Goal: Information Seeking & Learning: Find specific fact

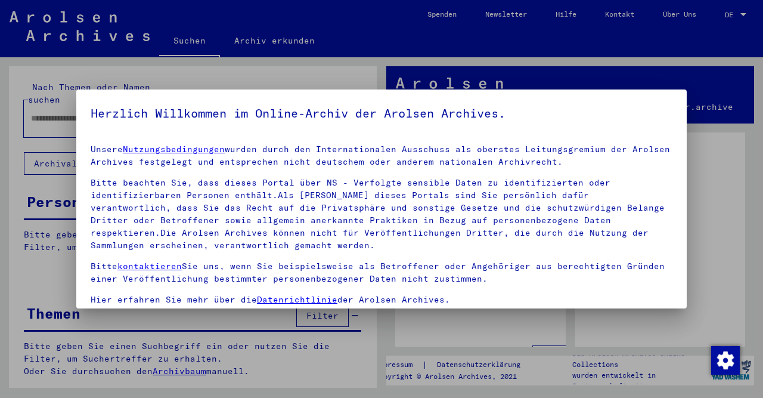
scroll to position [52, 0]
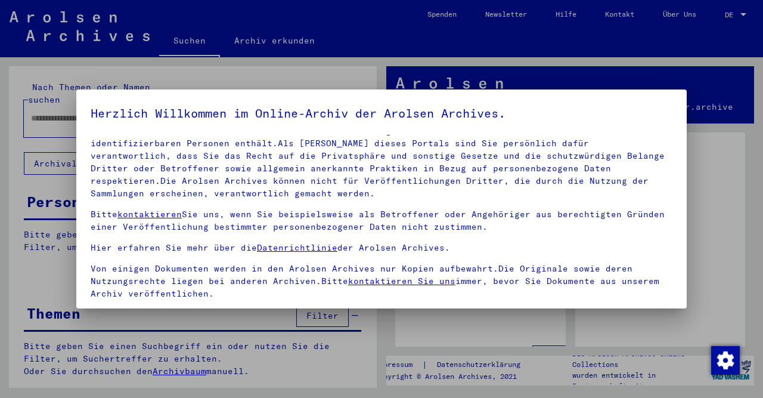
click at [730, 16] on div at bounding box center [381, 199] width 763 height 398
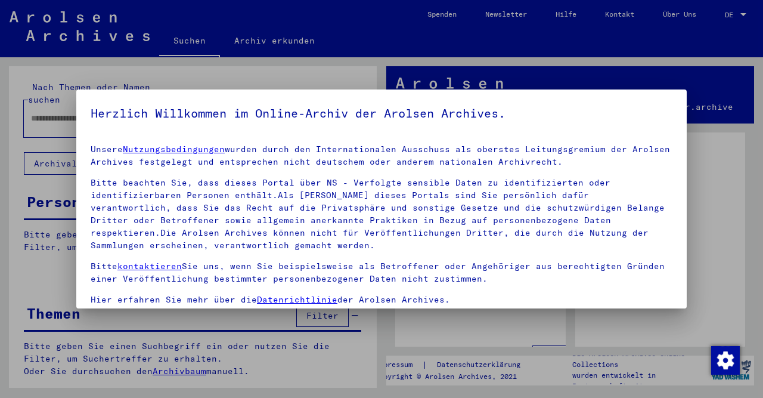
click at [736, 16] on div at bounding box center [381, 199] width 763 height 398
click at [742, 14] on div at bounding box center [381, 199] width 763 height 398
click at [743, 14] on div at bounding box center [381, 199] width 763 height 398
click at [743, 11] on div at bounding box center [381, 199] width 763 height 398
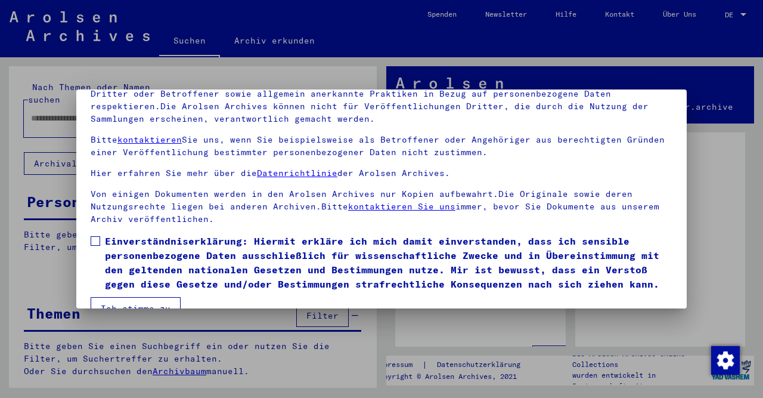
scroll to position [99, 0]
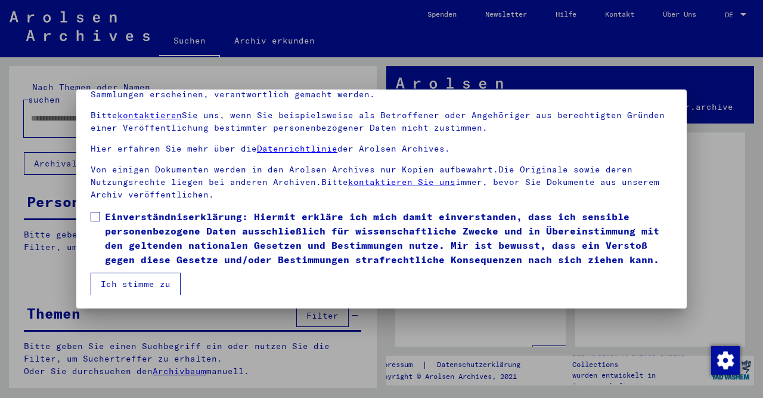
click at [90, 218] on mat-dialog-content "Unsere Nutzungsbedingungen wurden durch den Internationalen Ausschuss als obers…" at bounding box center [381, 165] width 611 height 259
click at [100, 215] on span at bounding box center [96, 217] width 10 height 10
click at [138, 282] on button "Ich stimme zu" at bounding box center [136, 283] width 90 height 23
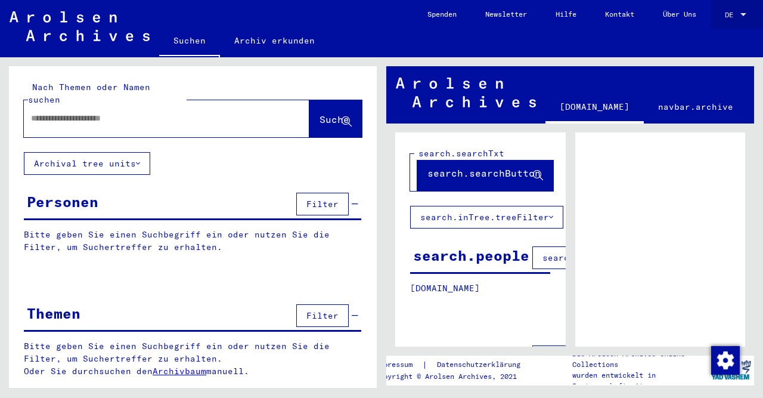
click at [742, 13] on div at bounding box center [743, 15] width 11 height 8
click at [716, 45] on span "Deutsch" at bounding box center [713, 42] width 29 height 9
click at [741, 16] on div at bounding box center [743, 15] width 11 height 8
click at [728, 22] on span "English" at bounding box center [713, 21] width 29 height 9
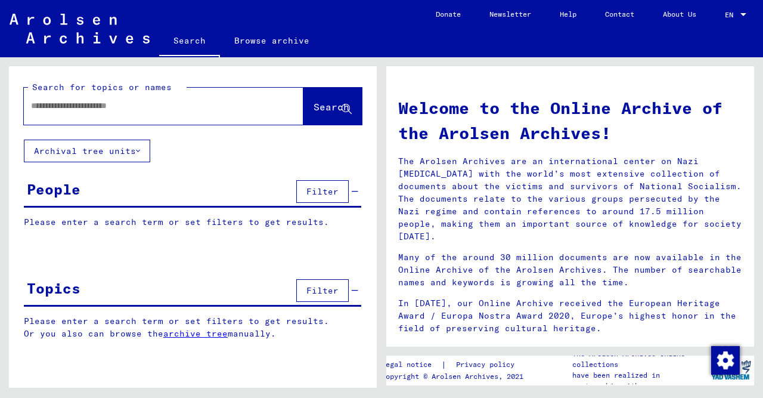
click at [154, 106] on input "text" at bounding box center [149, 106] width 237 height 13
click at [332, 118] on button "Search" at bounding box center [332, 106] width 58 height 37
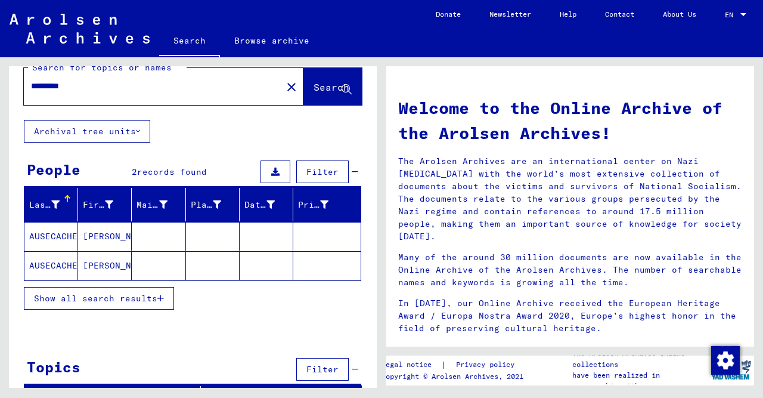
scroll to position [36, 0]
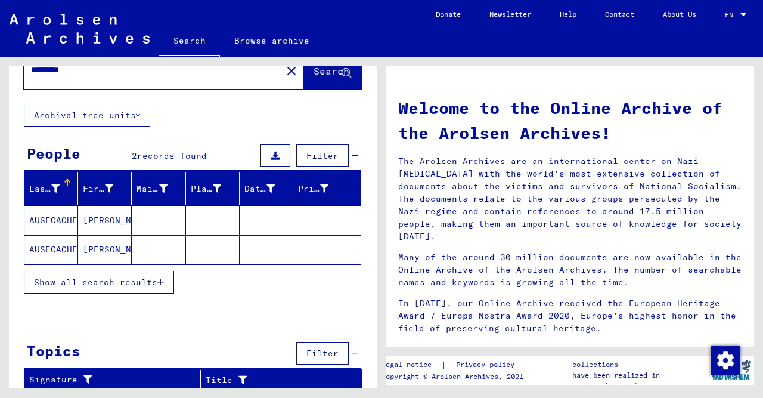
click at [127, 281] on span "Show all search results" at bounding box center [95, 282] width 123 height 11
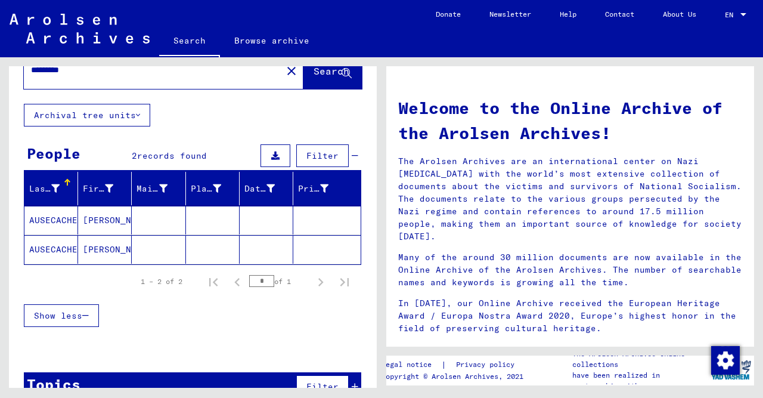
click at [97, 219] on mat-cell "[PERSON_NAME]" at bounding box center [105, 220] width 54 height 29
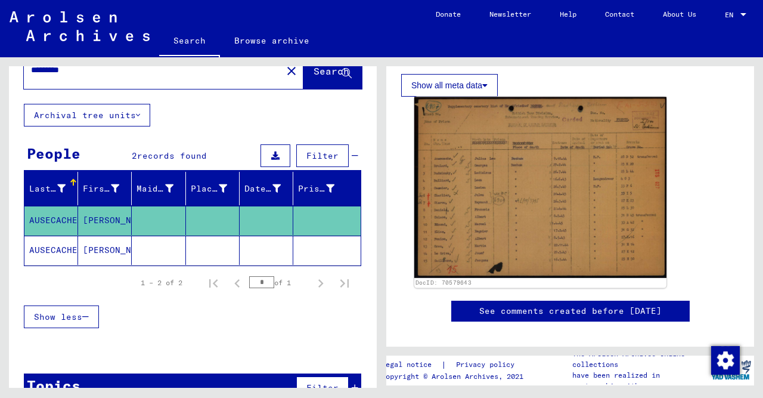
scroll to position [186, 0]
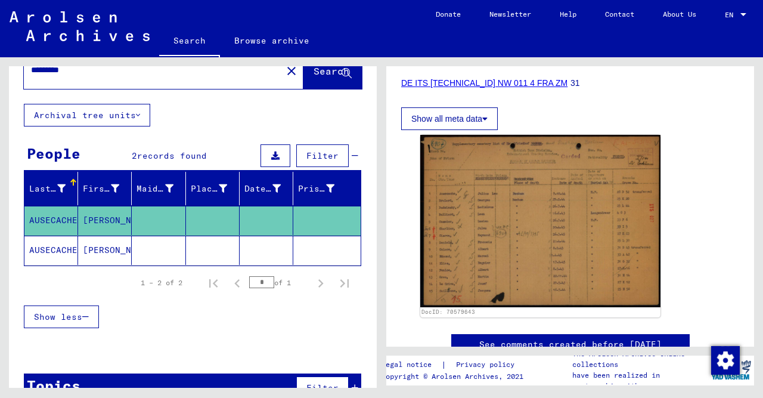
click at [98, 243] on mat-cell "[PERSON_NAME]" at bounding box center [105, 250] width 54 height 29
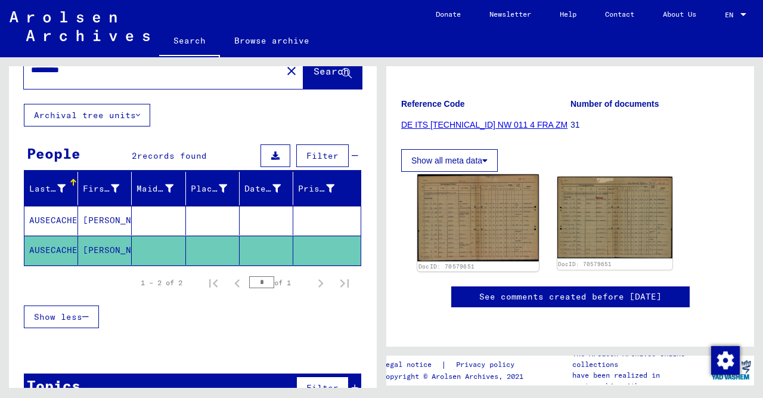
scroll to position [186, 0]
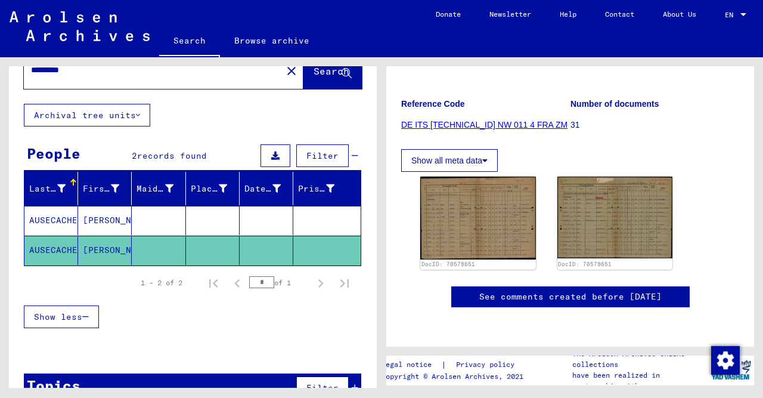
click at [568, 290] on link "See comments created before [DATE]" at bounding box center [570, 296] width 182 height 13
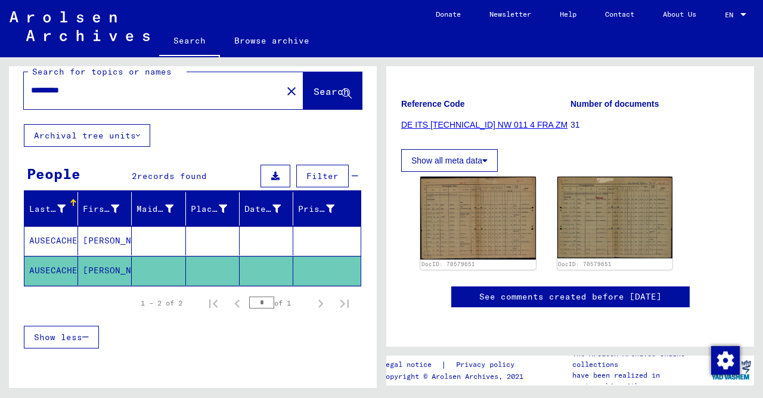
scroll to position [0, 0]
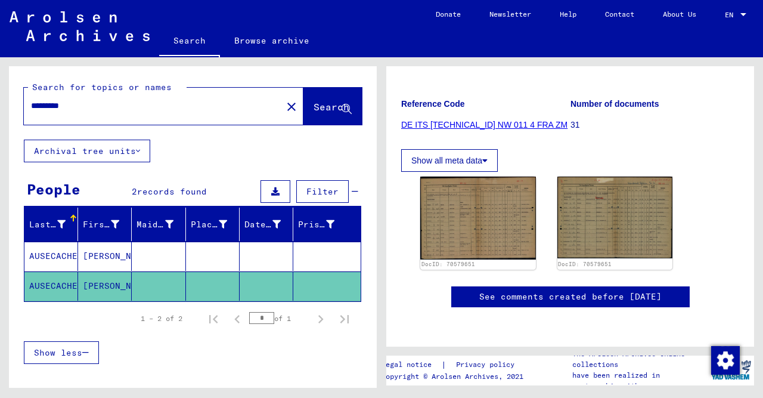
click at [88, 103] on input "*********" at bounding box center [153, 106] width 244 height 13
click at [40, 107] on input "*********" at bounding box center [153, 106] width 244 height 13
click at [330, 110] on span "Search" at bounding box center [332, 107] width 36 height 12
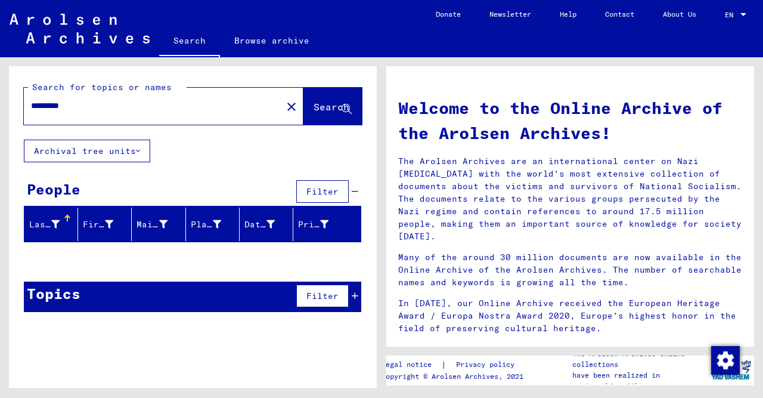
drag, startPoint x: 88, startPoint y: 109, endPoint x: 32, endPoint y: 114, distance: 56.8
click at [32, 112] on input "*********" at bounding box center [149, 106] width 237 height 13
type input "*********"
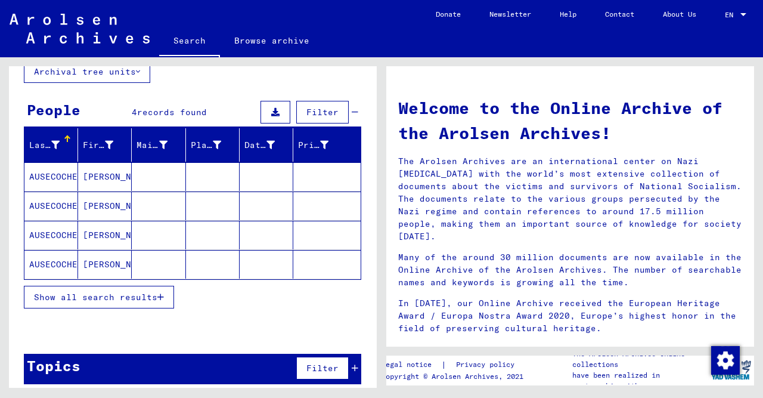
scroll to position [85, 0]
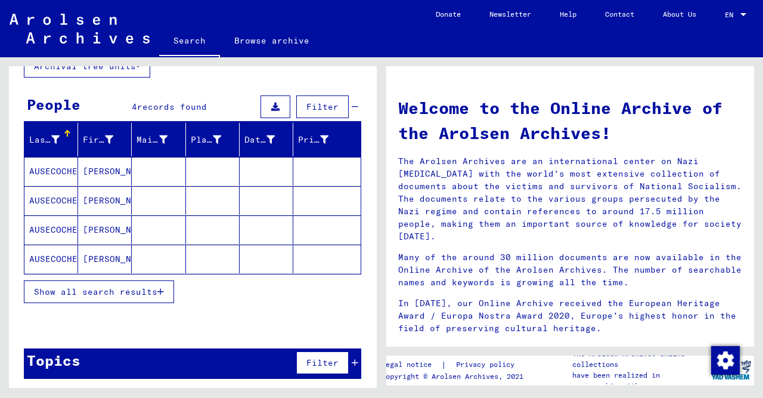
click at [55, 175] on mat-cell "AUSECOCHE" at bounding box center [51, 171] width 54 height 29
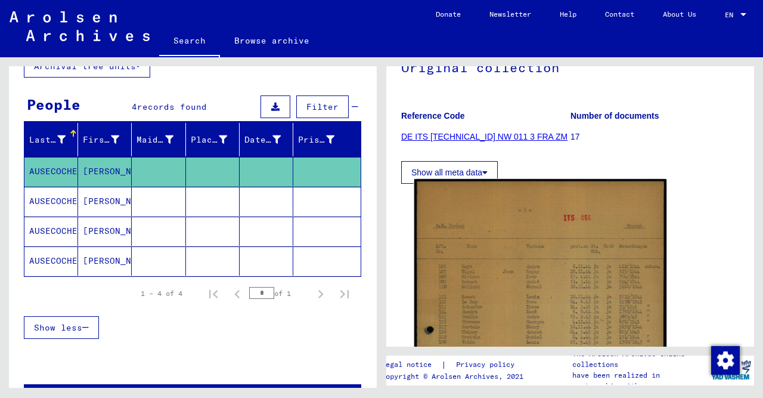
scroll to position [124, 0]
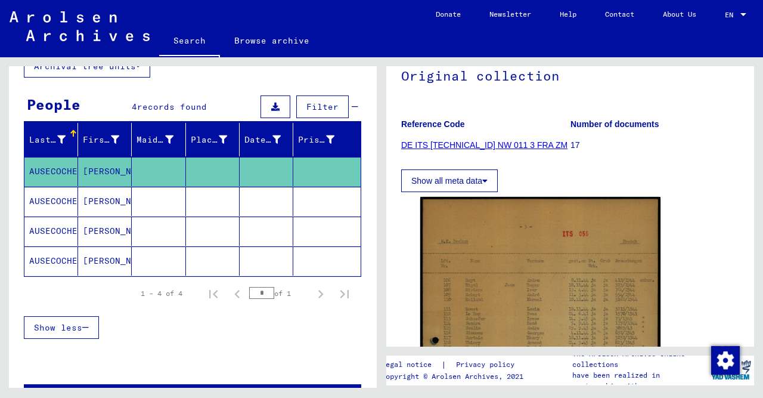
click at [503, 140] on link "DE ITS [TECHNICAL_ID] NW 011 3 FRA ZM" at bounding box center [484, 145] width 166 height 10
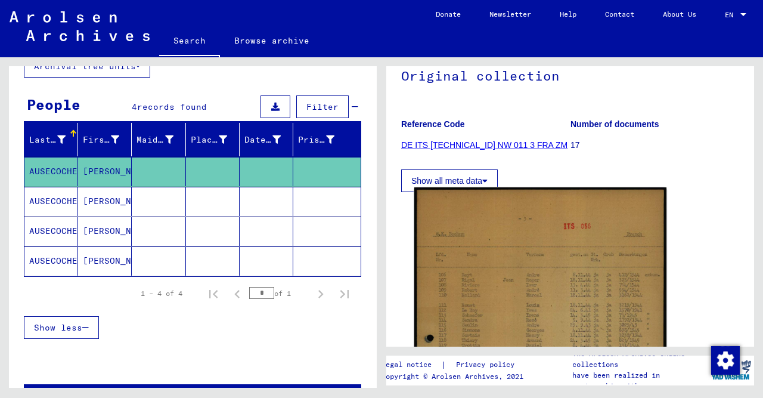
scroll to position [248, 0]
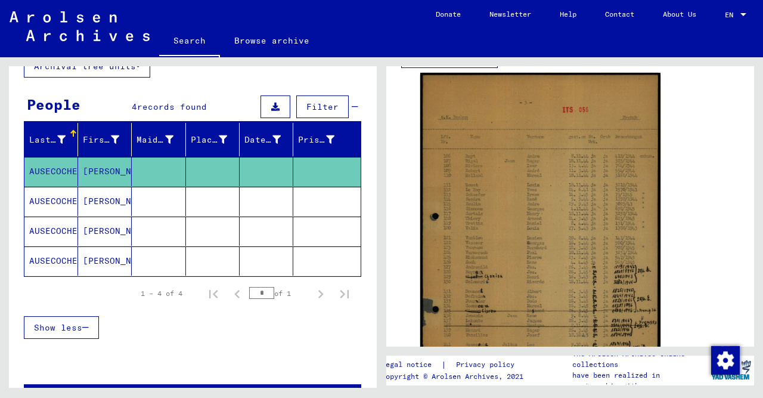
click at [684, 164] on div "DocID: 70579483" at bounding box center [570, 263] width 309 height 390
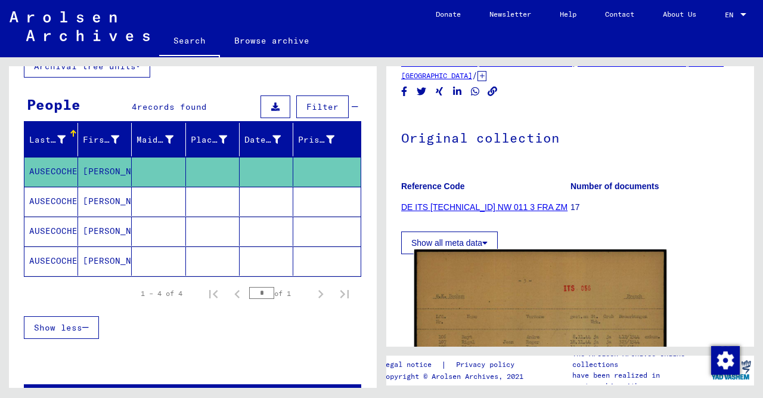
click at [449, 231] on button "Show all meta data" at bounding box center [449, 242] width 97 height 23
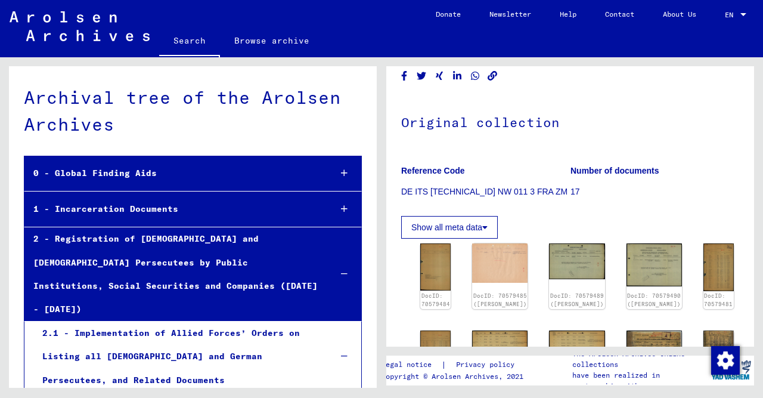
scroll to position [248, 0]
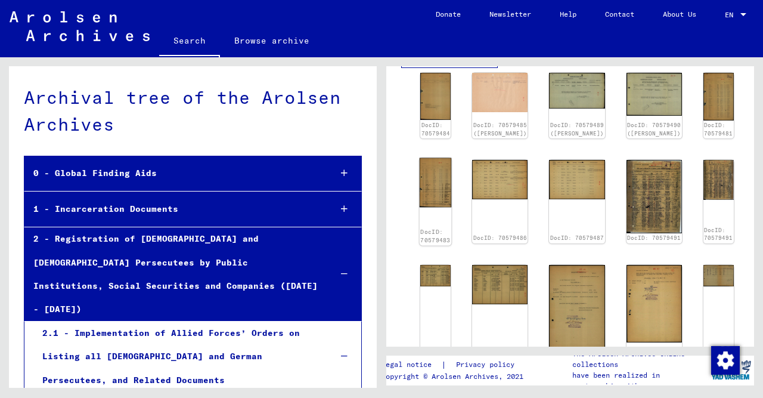
click at [441, 172] on img at bounding box center [436, 181] width 32 height 49
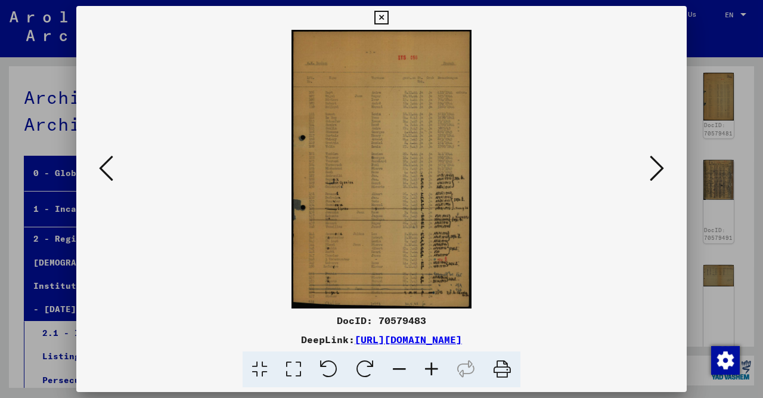
click at [436, 194] on img at bounding box center [381, 169] width 529 height 278
click at [435, 369] on icon at bounding box center [432, 369] width 32 height 36
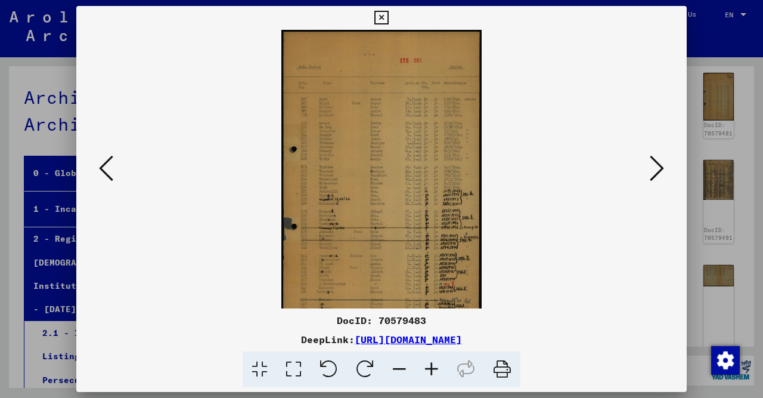
click at [435, 369] on icon at bounding box center [432, 369] width 32 height 36
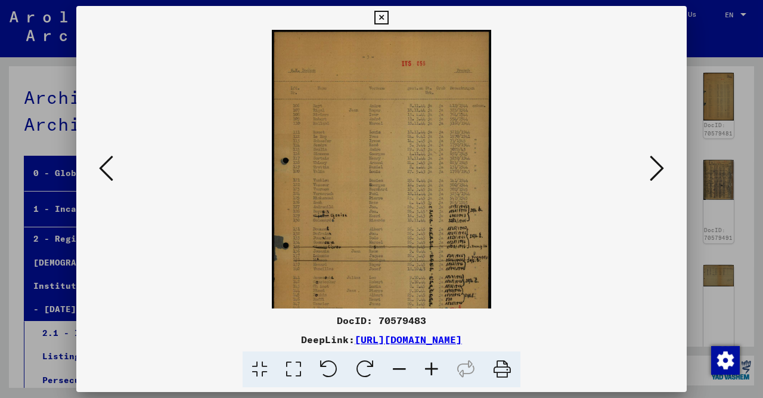
click at [435, 369] on icon at bounding box center [432, 369] width 32 height 36
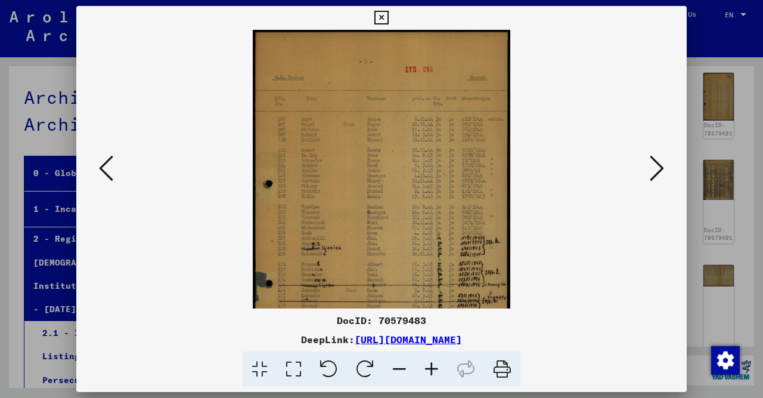
click at [435, 369] on icon at bounding box center [432, 369] width 32 height 36
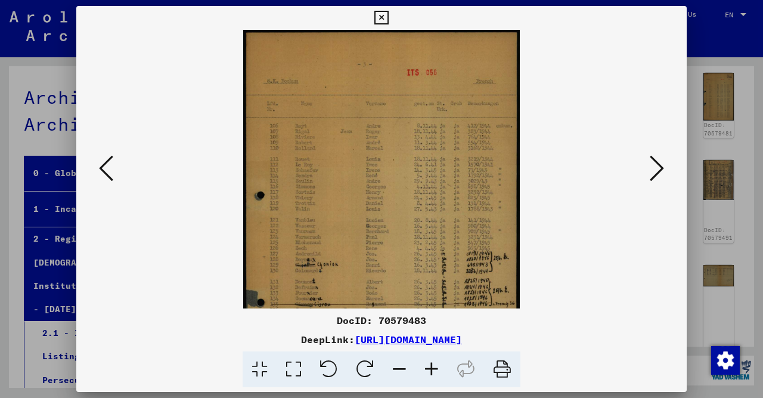
click at [435, 369] on icon at bounding box center [432, 369] width 32 height 36
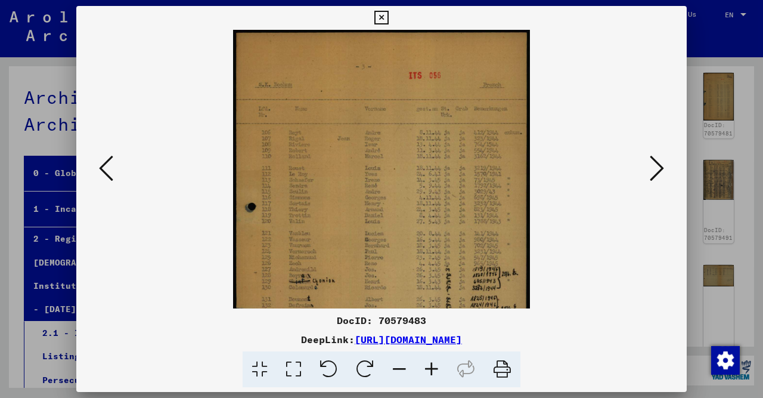
click at [435, 369] on icon at bounding box center [432, 369] width 32 height 36
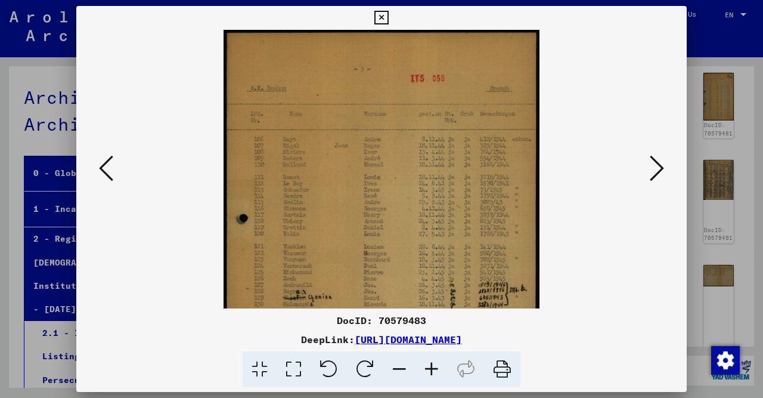
click at [435, 369] on icon at bounding box center [432, 369] width 32 height 36
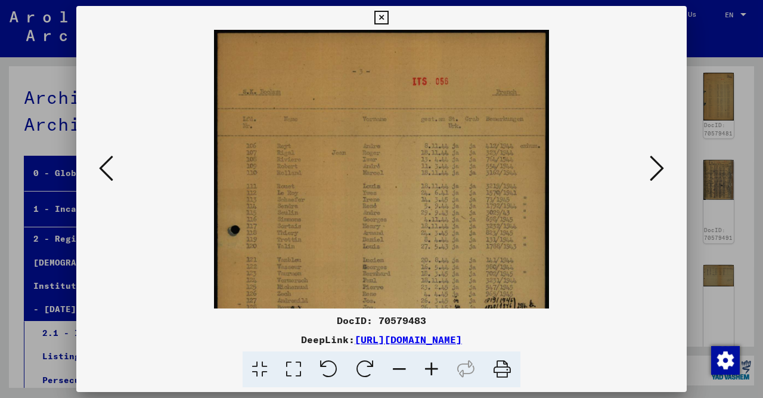
click at [436, 368] on icon at bounding box center [432, 369] width 32 height 36
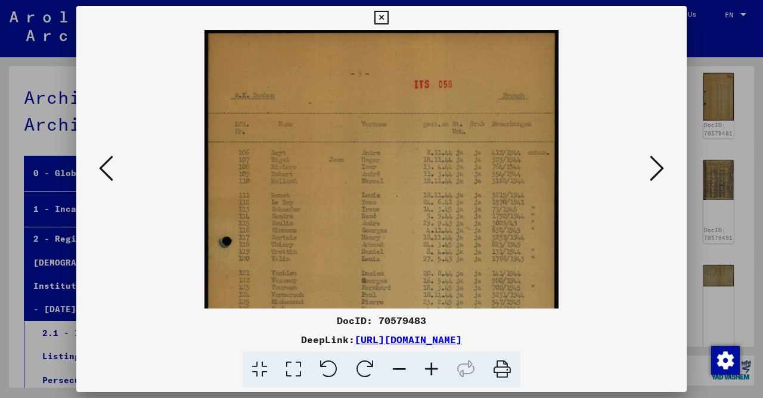
click at [326, 367] on icon at bounding box center [329, 369] width 36 height 36
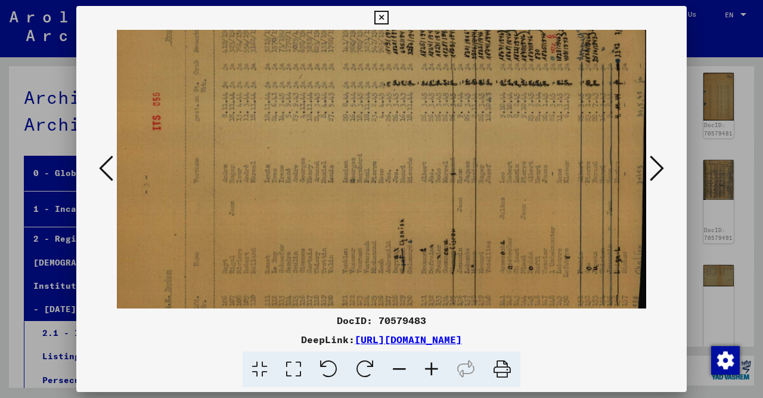
scroll to position [0, 140]
drag, startPoint x: 476, startPoint y: 182, endPoint x: 327, endPoint y: 187, distance: 149.7
click at [327, 187] on img at bounding box center [376, 165] width 547 height 354
click at [401, 369] on icon at bounding box center [399, 369] width 32 height 36
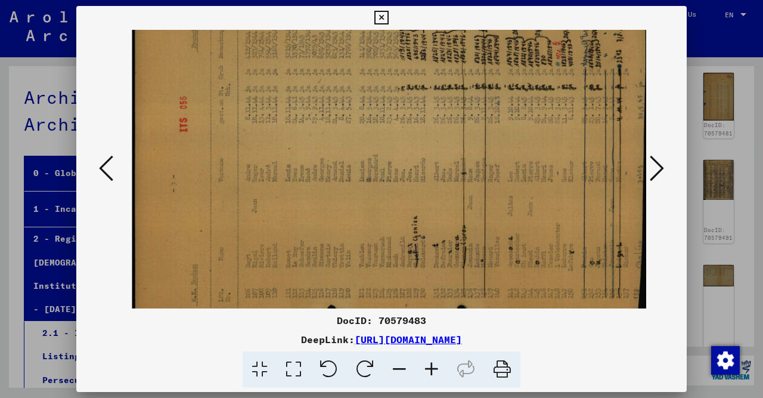
click at [401, 368] on icon at bounding box center [399, 369] width 32 height 36
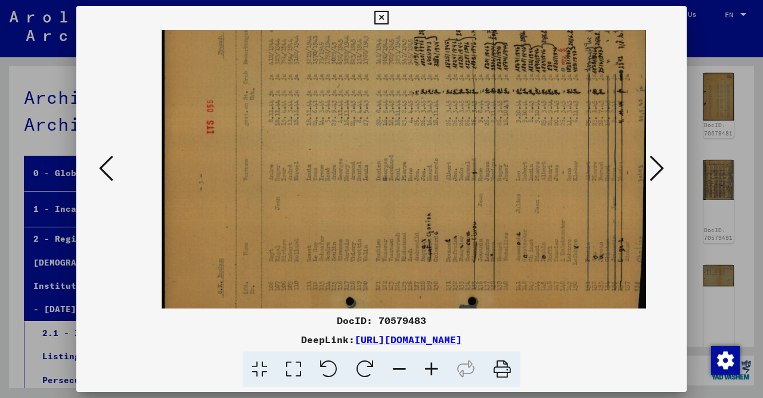
click at [400, 368] on icon at bounding box center [399, 369] width 32 height 36
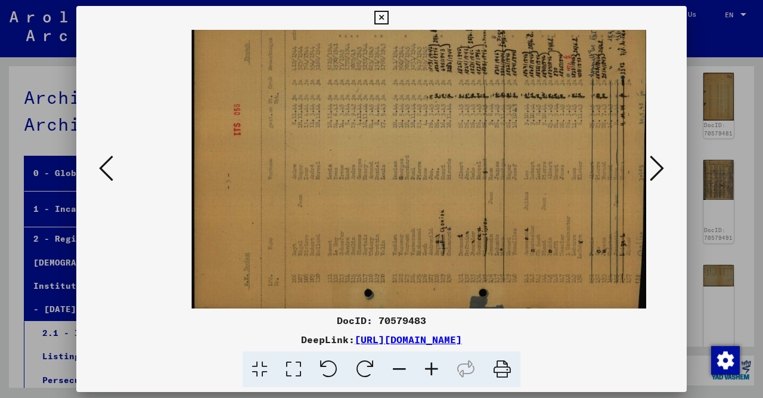
click at [400, 368] on icon at bounding box center [399, 369] width 32 height 36
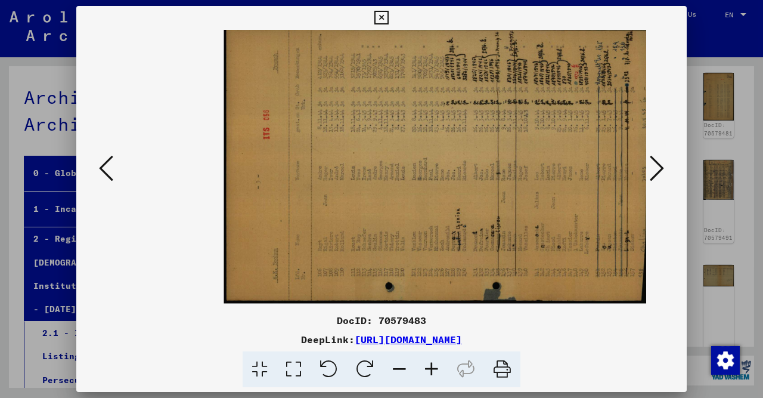
scroll to position [4, 16]
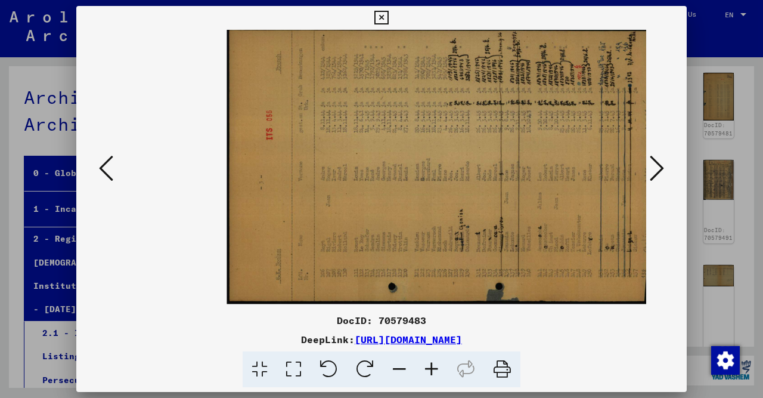
drag, startPoint x: 474, startPoint y: 173, endPoint x: 442, endPoint y: 189, distance: 36.0
click at [442, 189] on img at bounding box center [441, 165] width 428 height 277
click at [499, 373] on icon at bounding box center [502, 369] width 36 height 36
click at [302, 367] on icon at bounding box center [294, 369] width 34 height 36
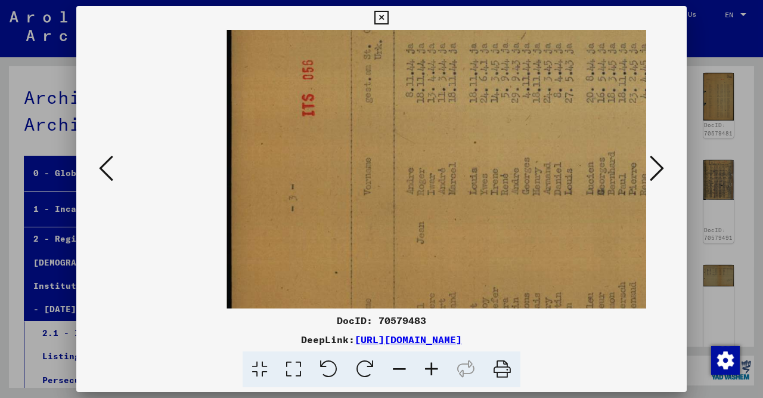
click at [366, 368] on icon at bounding box center [365, 369] width 36 height 36
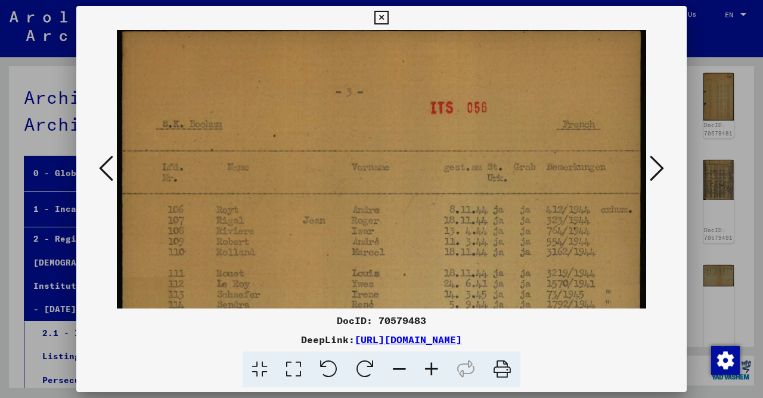
scroll to position [4, 0]
click at [501, 373] on icon at bounding box center [502, 369] width 36 height 36
drag, startPoint x: 329, startPoint y: 320, endPoint x: 429, endPoint y: 323, distance: 99.6
click at [429, 323] on div "DocID: 70579483" at bounding box center [381, 320] width 611 height 14
click at [99, 172] on icon at bounding box center [106, 168] width 14 height 29
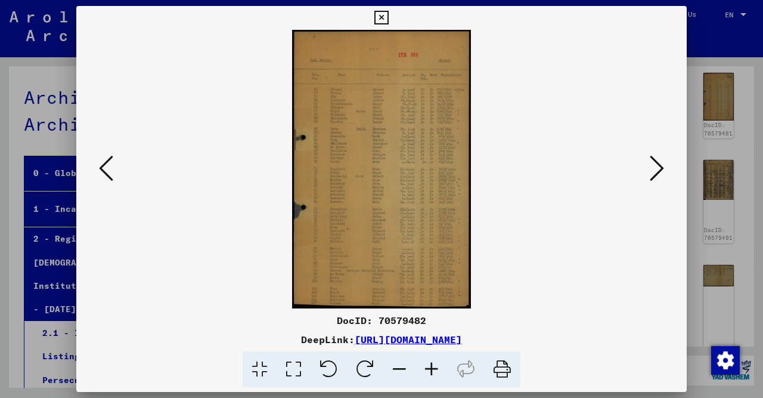
scroll to position [0, 0]
drag, startPoint x: 230, startPoint y: 336, endPoint x: 616, endPoint y: 345, distance: 386.5
click at [616, 345] on div "DeepLink: [URL][DOMAIN_NAME]" at bounding box center [381, 339] width 611 height 14
click at [497, 371] on icon at bounding box center [502, 369] width 36 height 36
click at [388, 16] on icon at bounding box center [381, 18] width 14 height 14
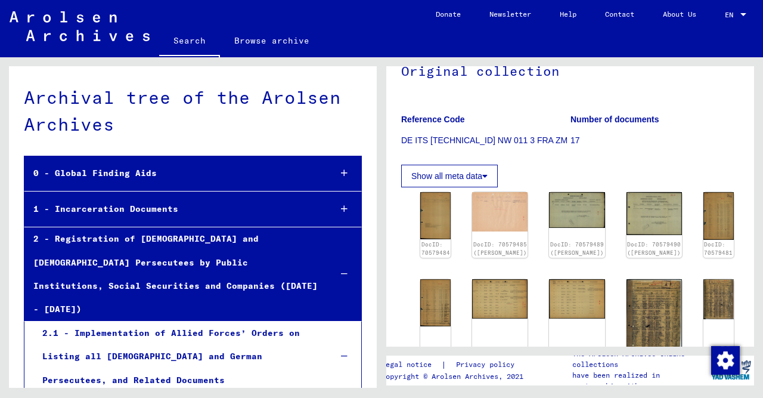
scroll to position [124, 0]
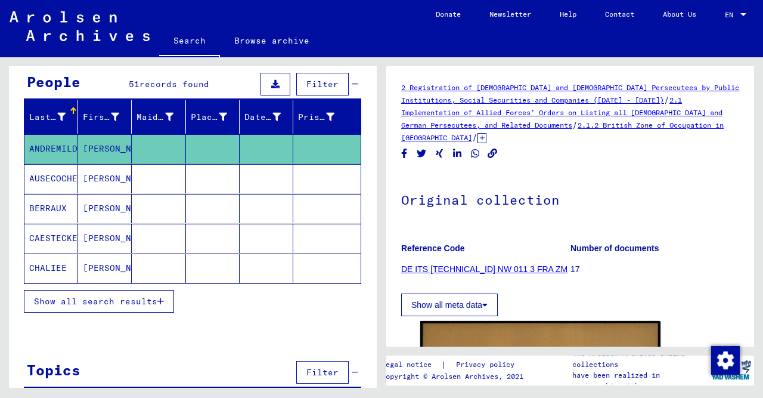
scroll to position [124, 0]
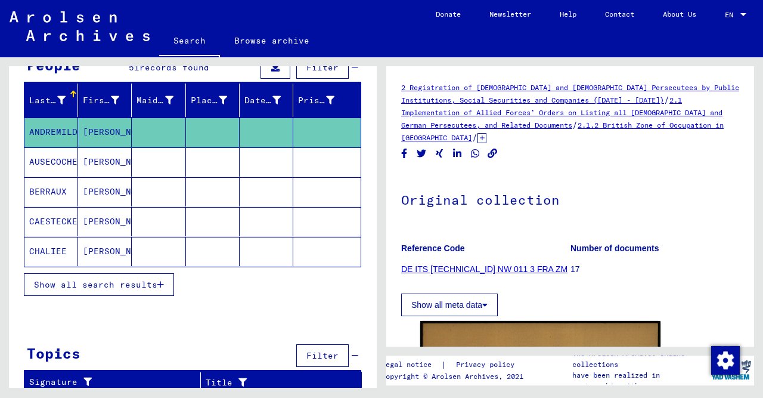
click at [104, 154] on mat-cell "[PERSON_NAME]" at bounding box center [105, 161] width 54 height 29
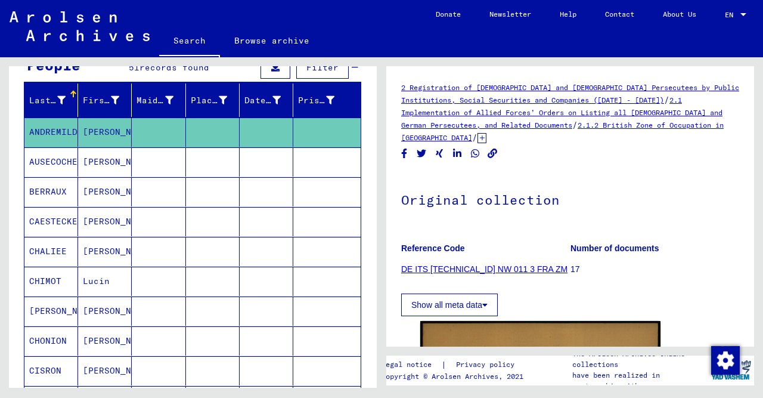
click at [103, 160] on mat-cell "[PERSON_NAME]" at bounding box center [105, 161] width 54 height 29
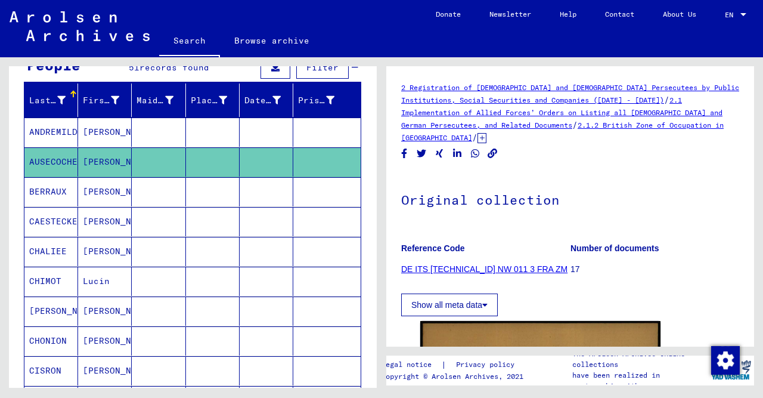
click at [103, 160] on mat-cell "[PERSON_NAME]" at bounding box center [105, 161] width 54 height 29
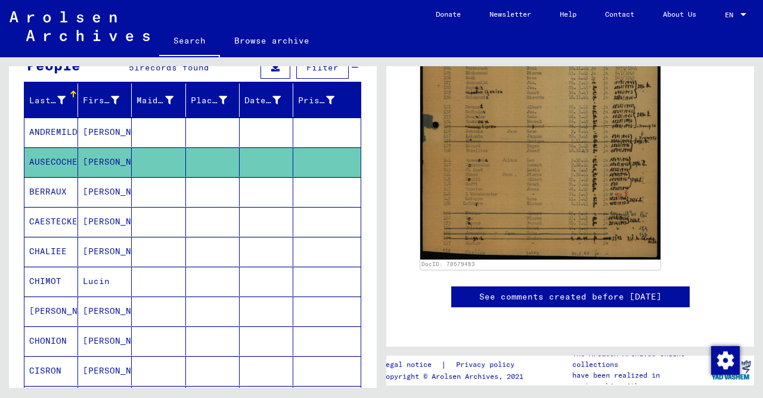
scroll to position [841, 0]
click at [728, 357] on img "Zustimmung ändern" at bounding box center [725, 360] width 29 height 29
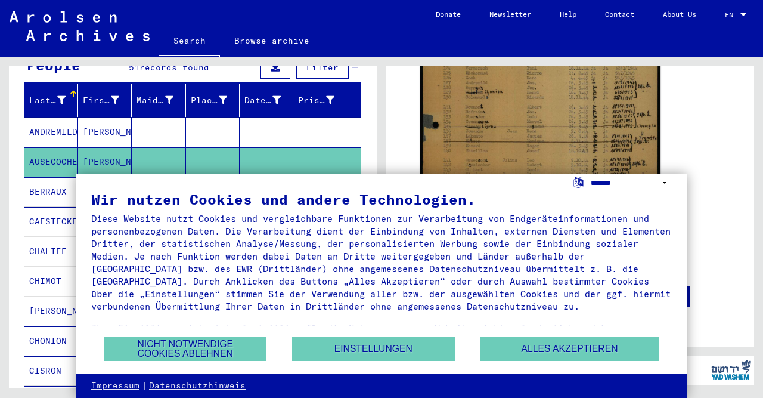
click at [591, 174] on select "**********" at bounding box center [631, 182] width 81 height 17
click option "**********" at bounding box center [0, 0] width 0 height 0
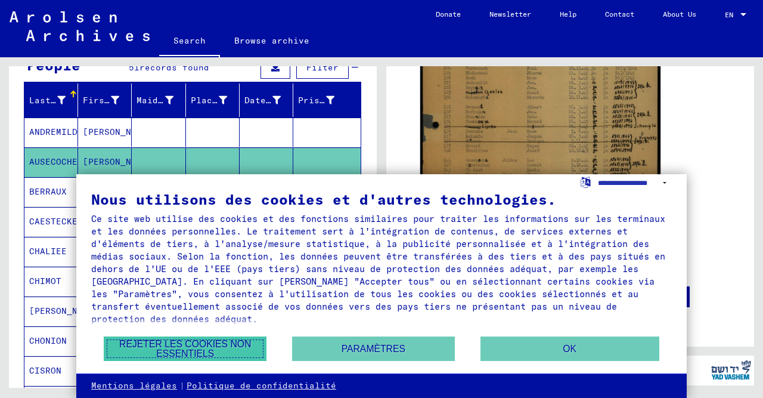
click at [182, 346] on button "Rejeter les cookies non essentiels" at bounding box center [185, 348] width 163 height 24
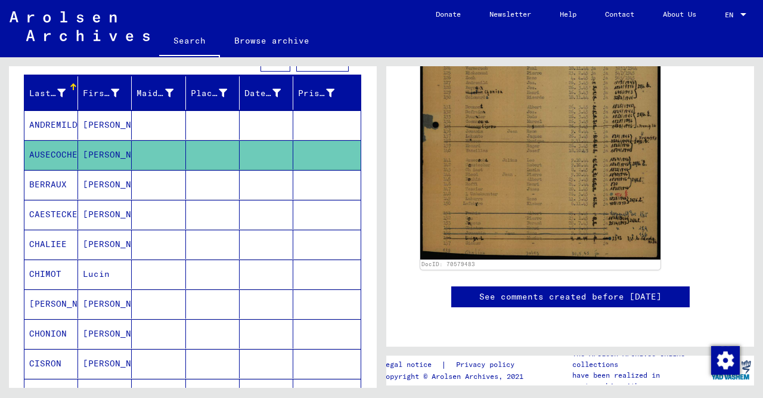
scroll to position [124, 0]
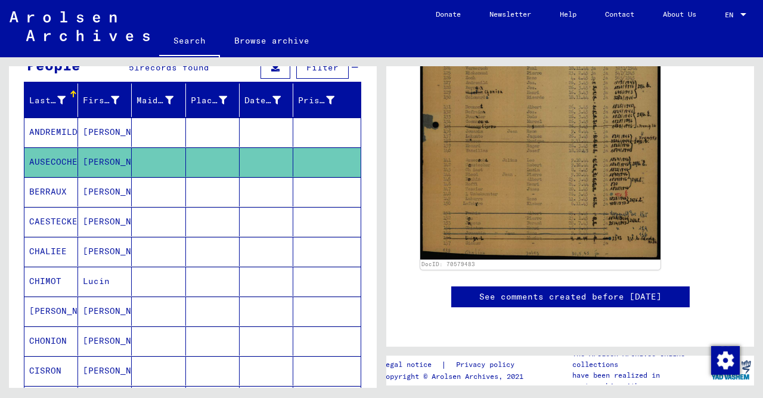
click at [113, 163] on mat-cell "[PERSON_NAME]" at bounding box center [105, 161] width 54 height 29
click at [62, 163] on mat-cell "AUSECOCHE" at bounding box center [51, 161] width 54 height 29
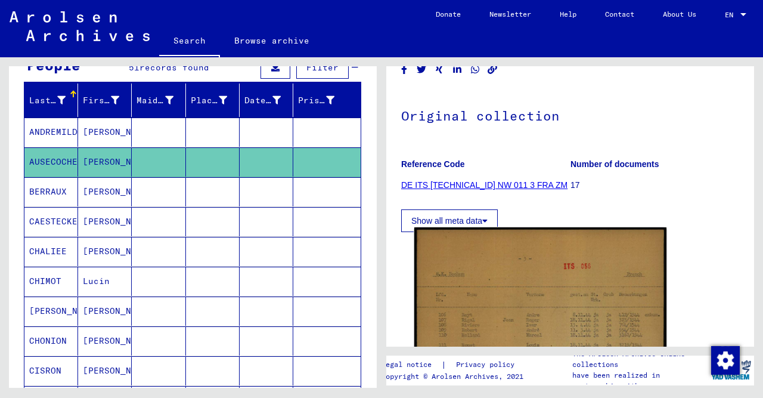
scroll to position [35, 0]
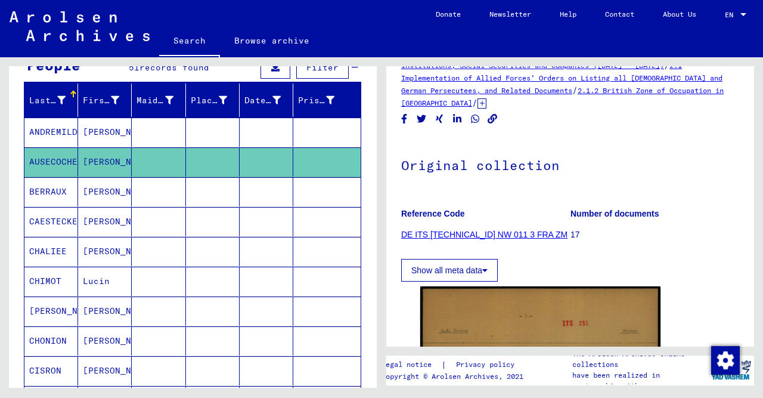
click at [487, 266] on icon at bounding box center [484, 270] width 5 height 8
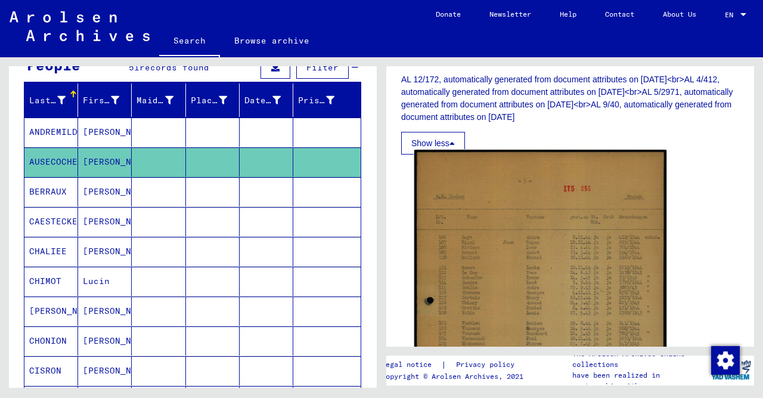
scroll to position [221, 0]
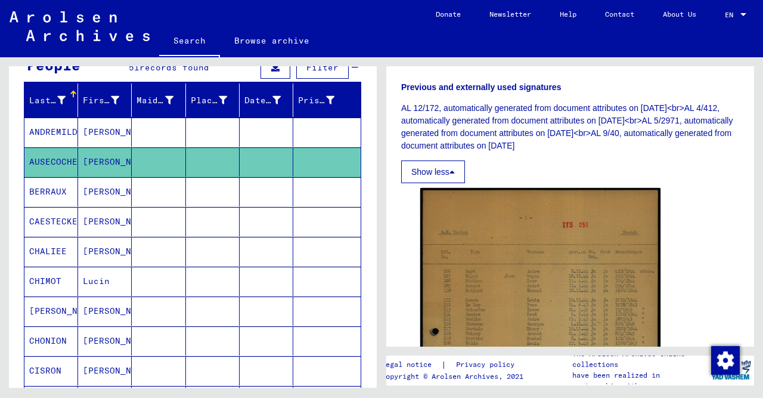
click at [451, 160] on button "Show less" at bounding box center [433, 171] width 64 height 23
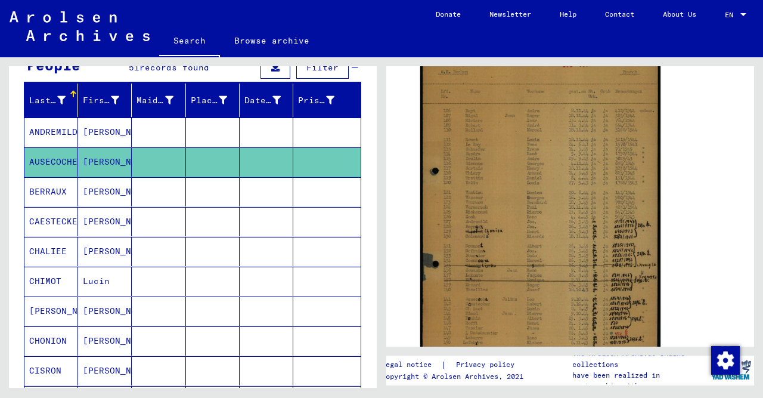
scroll to position [283, 0]
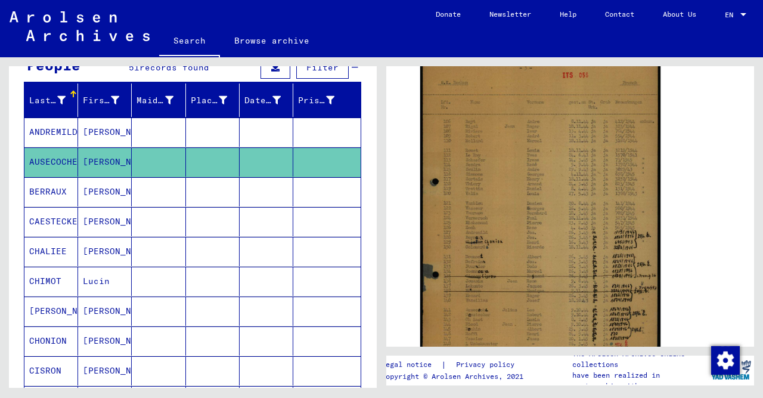
click at [56, 213] on mat-cell "CAESTECKER" at bounding box center [51, 221] width 54 height 29
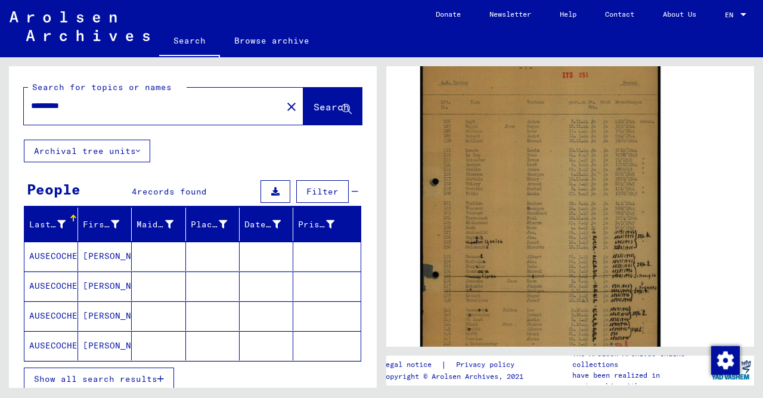
click at [94, 288] on mat-cell "[PERSON_NAME]" at bounding box center [105, 285] width 54 height 29
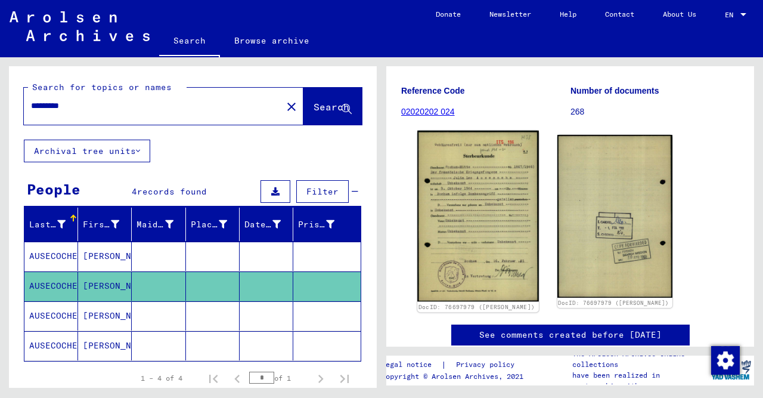
scroll to position [186, 0]
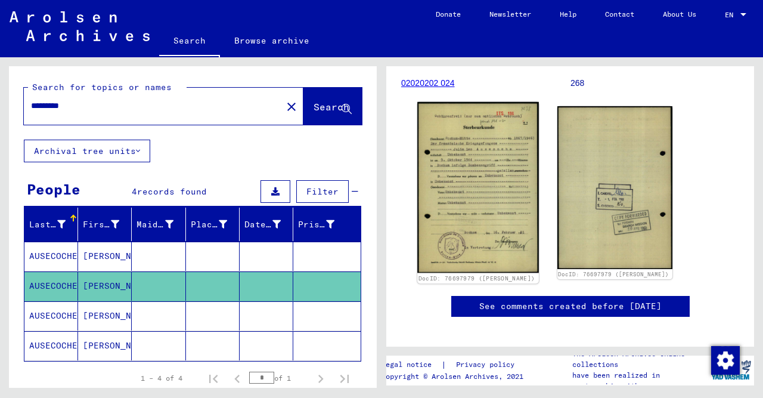
click at [486, 221] on img at bounding box center [477, 187] width 121 height 171
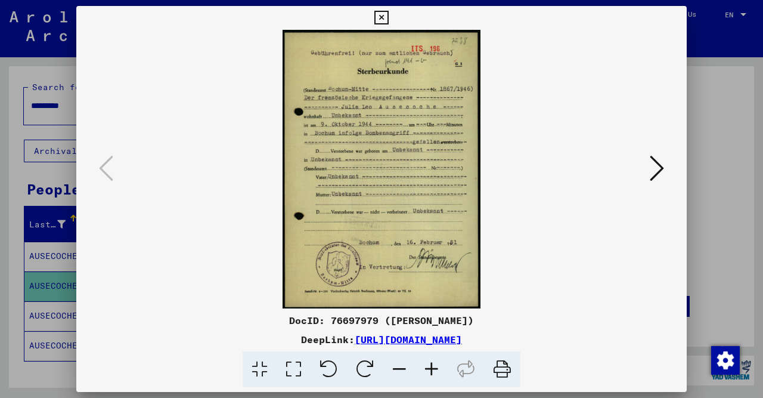
click at [658, 177] on icon at bounding box center [657, 168] width 14 height 29
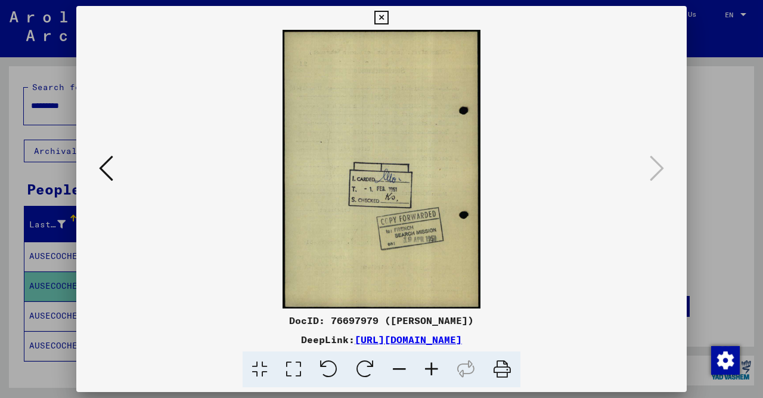
click at [103, 172] on icon at bounding box center [106, 168] width 14 height 29
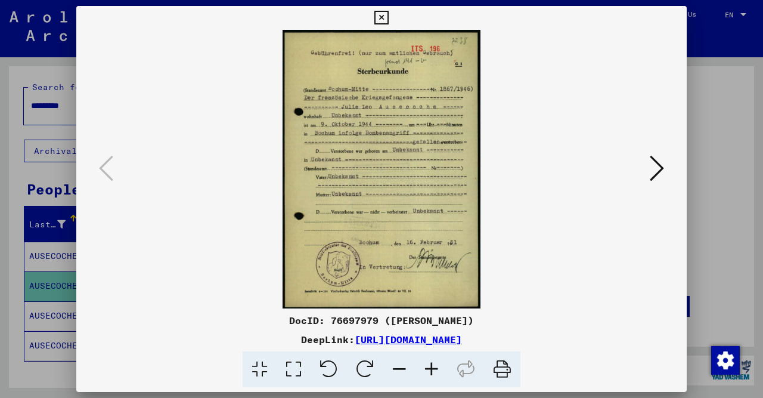
click at [499, 369] on icon at bounding box center [502, 369] width 36 height 36
click at [507, 371] on icon at bounding box center [502, 369] width 36 height 36
click at [656, 167] on icon at bounding box center [657, 168] width 14 height 29
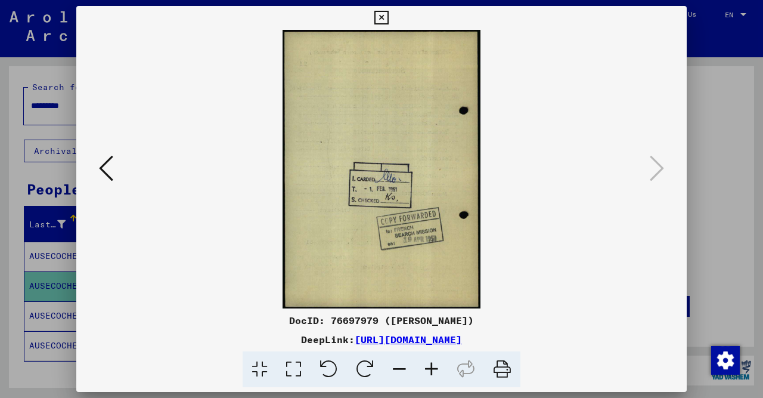
click at [504, 370] on icon at bounding box center [502, 369] width 36 height 36
click at [504, 374] on icon at bounding box center [502, 369] width 36 height 36
click at [113, 167] on button at bounding box center [105, 169] width 21 height 34
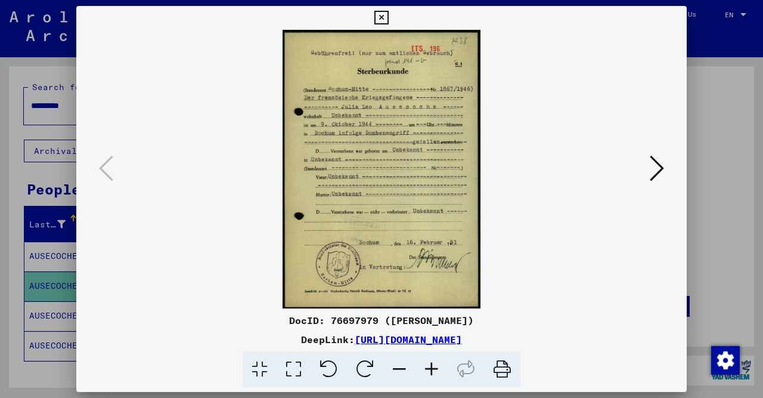
click at [392, 18] on button at bounding box center [381, 18] width 21 height 24
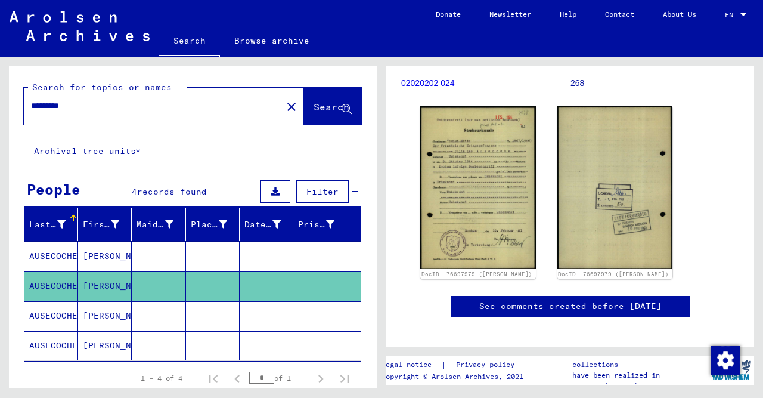
click at [57, 320] on mat-cell "AUSECOCHE" at bounding box center [51, 315] width 54 height 29
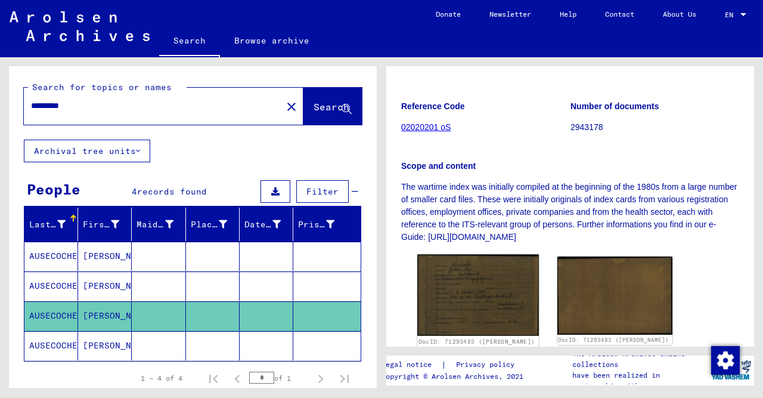
scroll to position [310, 0]
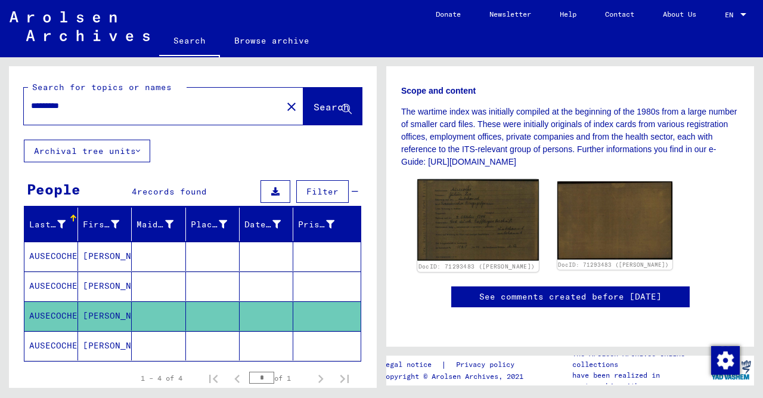
click at [487, 179] on img at bounding box center [477, 220] width 121 height 82
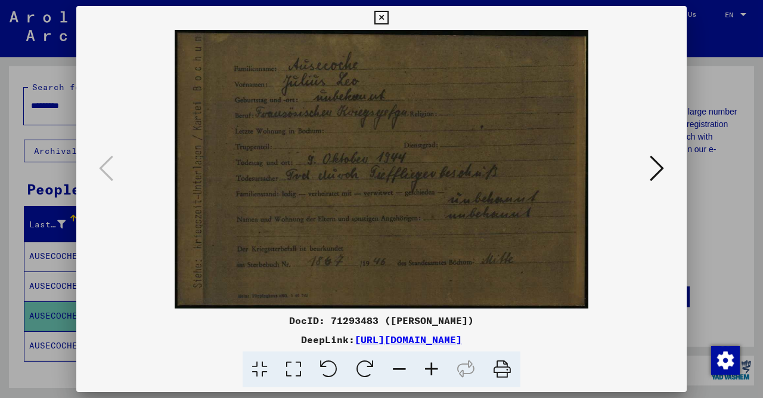
click at [433, 369] on icon at bounding box center [432, 369] width 32 height 36
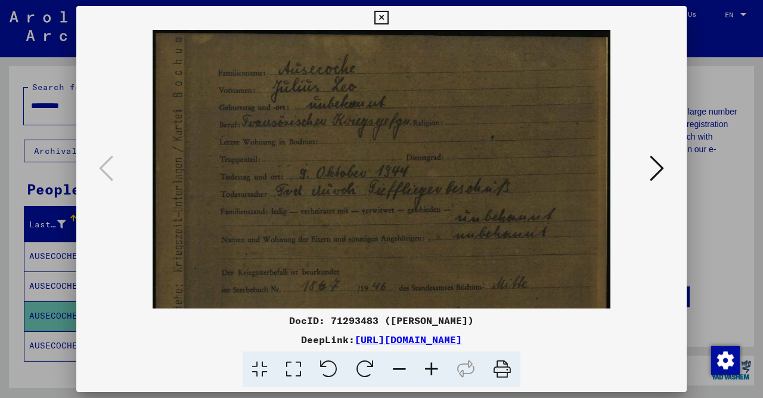
click at [433, 369] on icon at bounding box center [432, 369] width 32 height 36
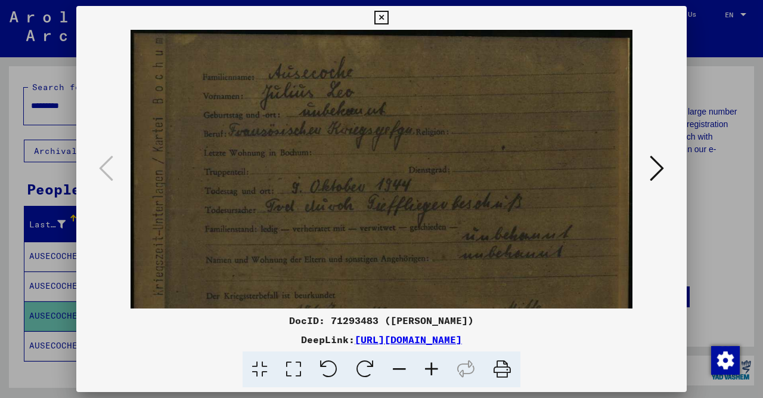
click at [666, 167] on button at bounding box center [656, 169] width 21 height 34
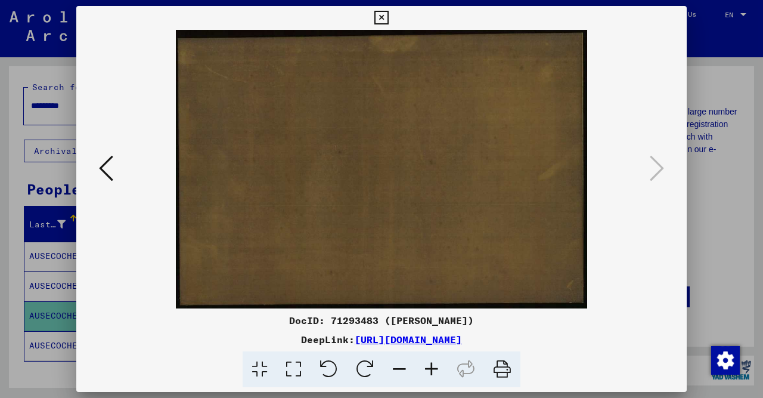
click at [106, 172] on icon at bounding box center [106, 168] width 14 height 29
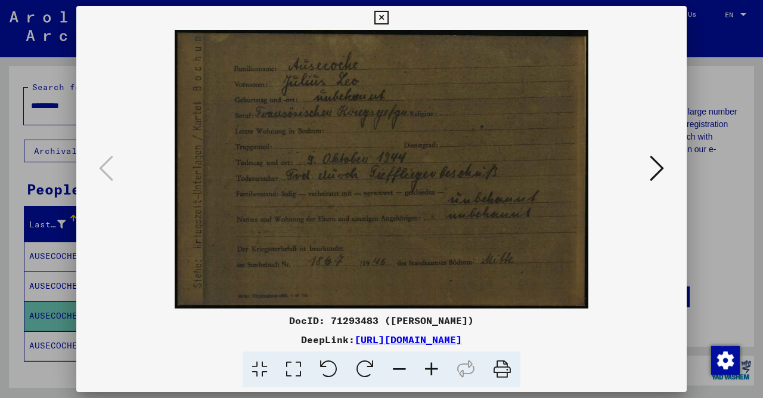
click at [500, 366] on icon at bounding box center [502, 369] width 36 height 36
drag, startPoint x: 270, startPoint y: 319, endPoint x: 501, endPoint y: 319, distance: 230.7
click at [502, 324] on div "DocID: 71293483 ([PERSON_NAME])" at bounding box center [381, 320] width 611 height 14
copy div "DocID: 71293483 ([PERSON_NAME])"
click at [491, 369] on icon at bounding box center [502, 369] width 36 height 36
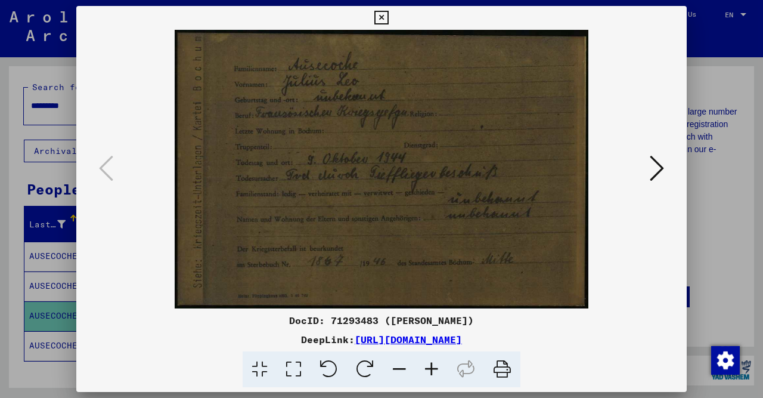
click at [388, 13] on icon at bounding box center [381, 18] width 14 height 14
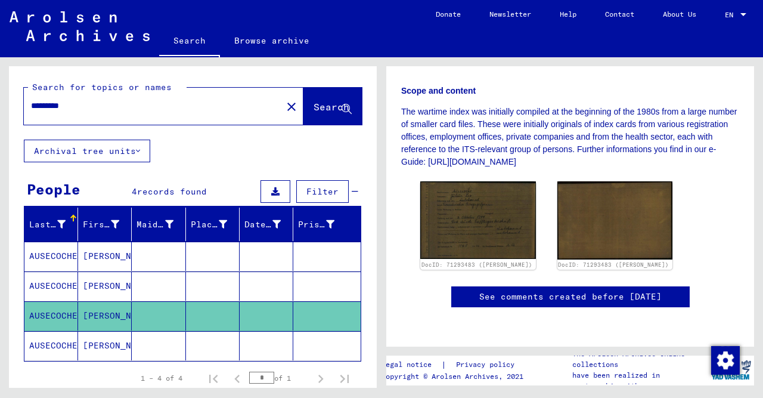
click at [59, 346] on icon at bounding box center [50, 350] width 30 height 48
click at [59, 343] on icon at bounding box center [50, 350] width 30 height 48
click at [104, 340] on mat-cell "[PERSON_NAME]" at bounding box center [105, 345] width 54 height 29
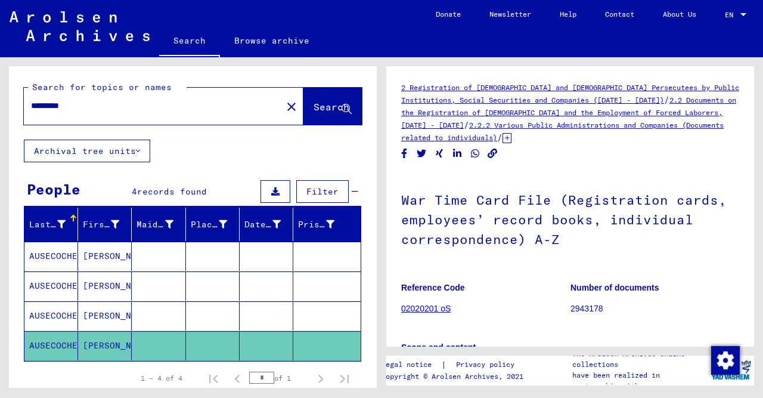
scroll to position [248, 0]
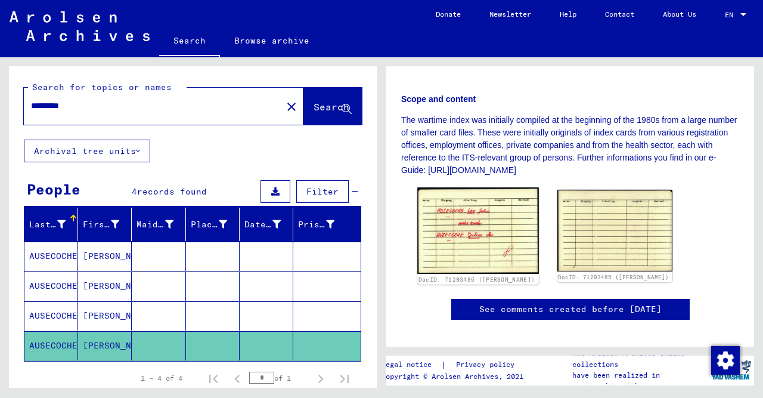
click at [490, 256] on img at bounding box center [477, 230] width 121 height 86
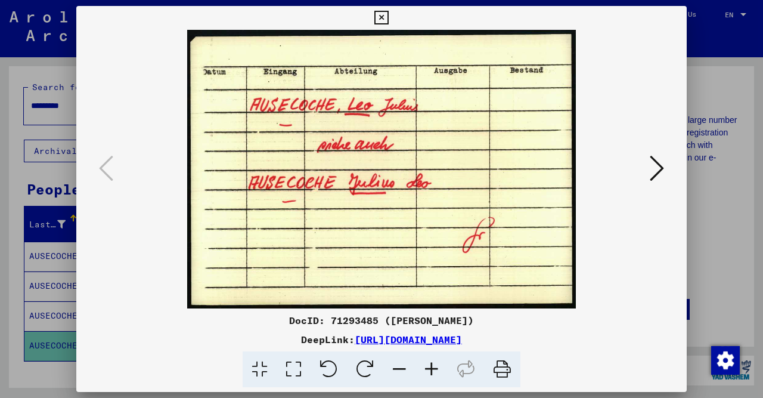
click at [500, 374] on icon at bounding box center [502, 369] width 36 height 36
drag, startPoint x: 271, startPoint y: 317, endPoint x: 515, endPoint y: 313, distance: 243.3
click at [515, 313] on div "DocID: 71293485 ([PERSON_NAME])" at bounding box center [381, 320] width 611 height 14
copy div "DocID: 71293485 ([PERSON_NAME])"
click at [506, 373] on icon at bounding box center [502, 369] width 36 height 36
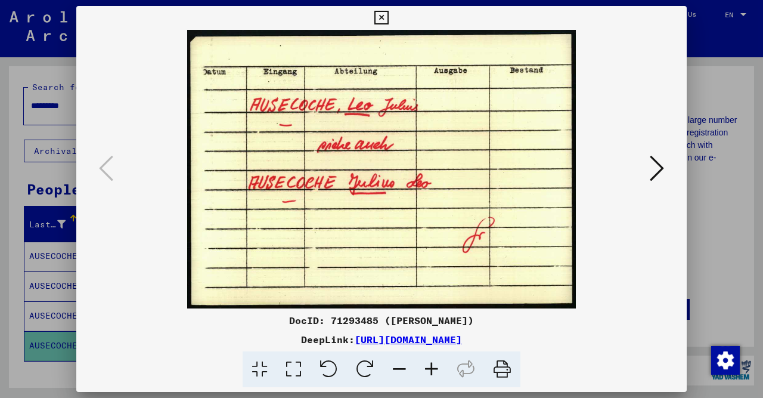
click at [654, 166] on icon at bounding box center [657, 168] width 14 height 29
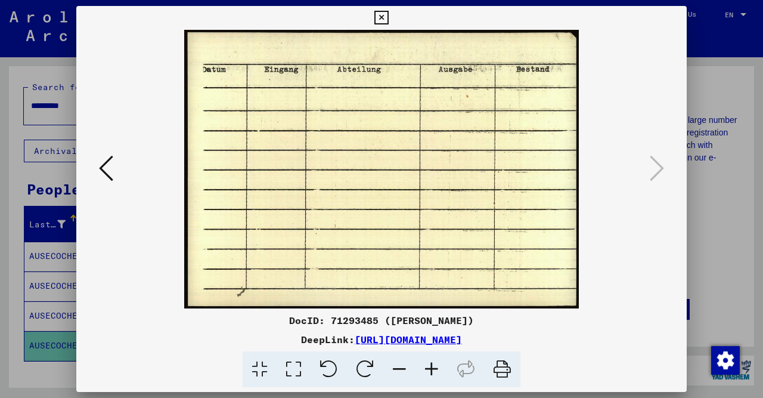
click at [100, 168] on icon at bounding box center [106, 168] width 14 height 29
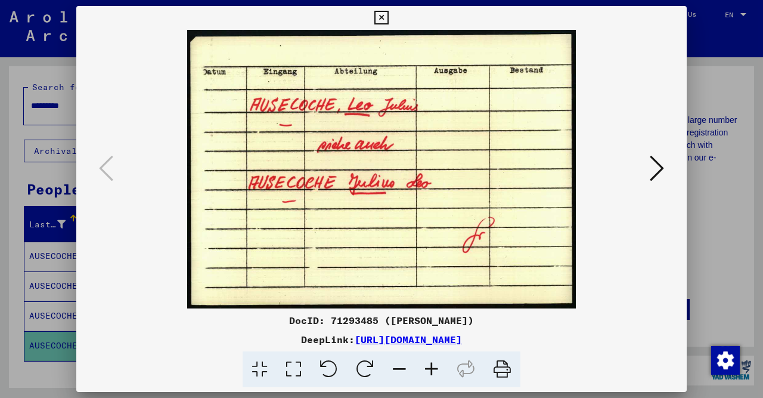
click at [388, 18] on icon at bounding box center [381, 18] width 14 height 14
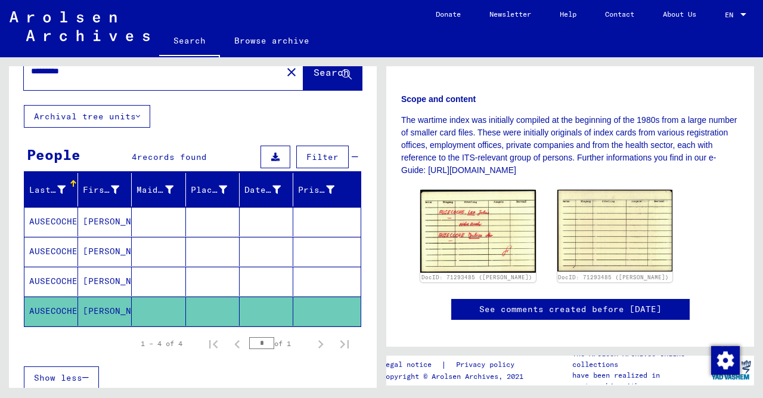
scroll to position [0, 0]
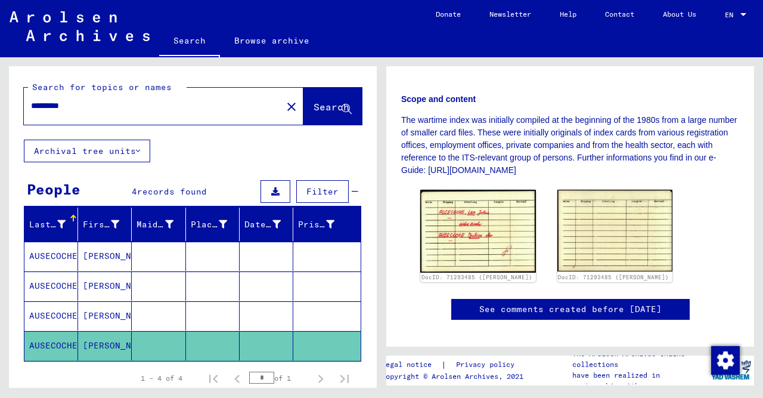
click at [82, 107] on input "*********" at bounding box center [153, 106] width 244 height 13
drag, startPoint x: 57, startPoint y: 104, endPoint x: 63, endPoint y: 106, distance: 6.8
click at [63, 106] on input "*********" at bounding box center [153, 106] width 244 height 13
click at [76, 107] on input "*********" at bounding box center [153, 106] width 244 height 13
type input "**********"
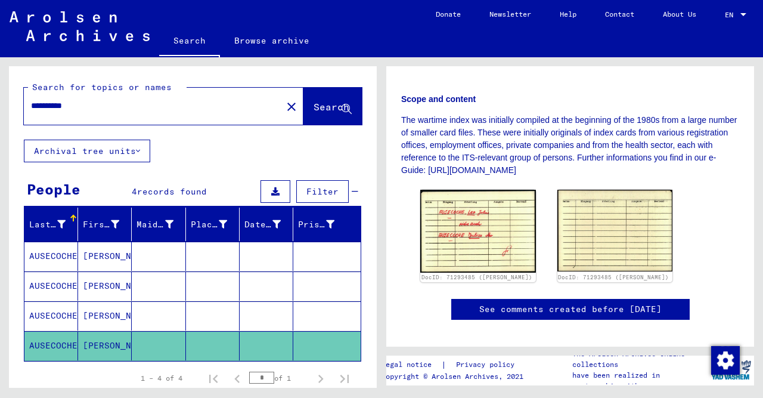
click at [314, 107] on span "Search" at bounding box center [332, 107] width 36 height 12
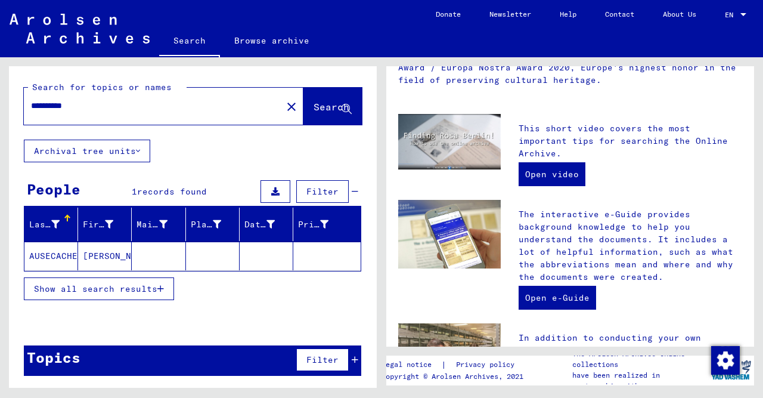
click at [40, 252] on mat-cell "AUSECACHEV" at bounding box center [51, 255] width 54 height 29
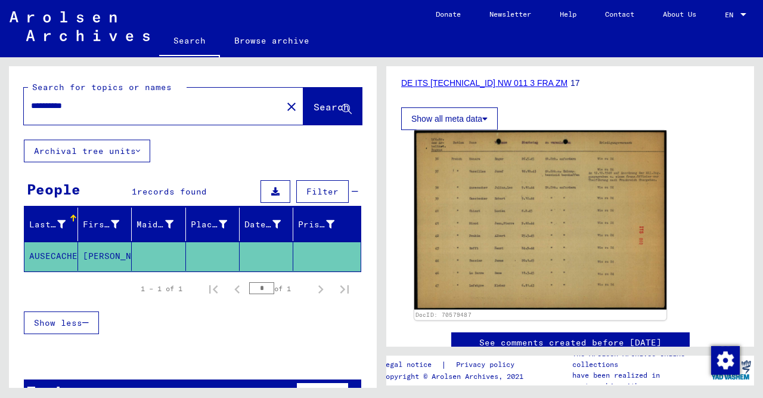
scroll to position [124, 0]
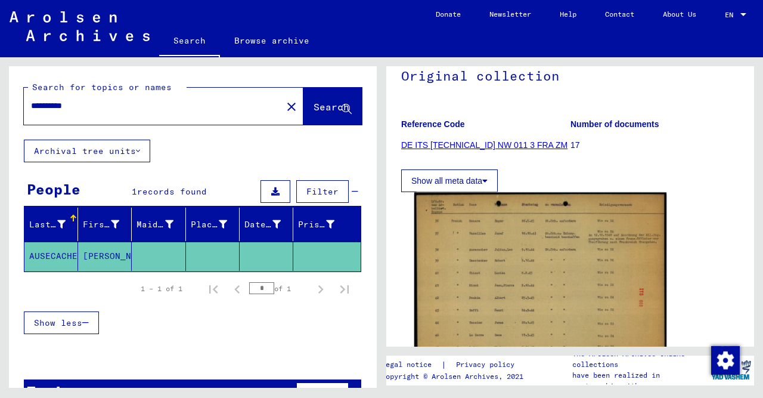
click at [506, 237] on img at bounding box center [540, 282] width 252 height 179
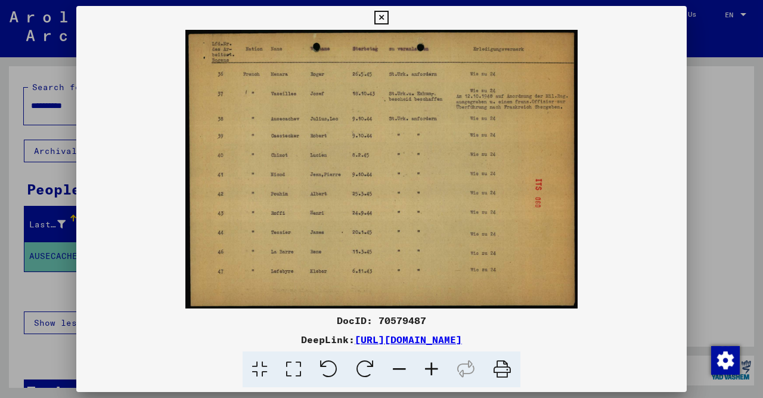
drag, startPoint x: 346, startPoint y: 324, endPoint x: 436, endPoint y: 320, distance: 89.5
click at [436, 320] on div "DocID: 70579487" at bounding box center [381, 320] width 611 height 14
click at [307, 319] on div "DocID: 70579487" at bounding box center [381, 320] width 611 height 14
drag, startPoint x: 342, startPoint y: 316, endPoint x: 444, endPoint y: 322, distance: 102.1
click at [444, 322] on div "DocID: 70579487" at bounding box center [381, 320] width 611 height 14
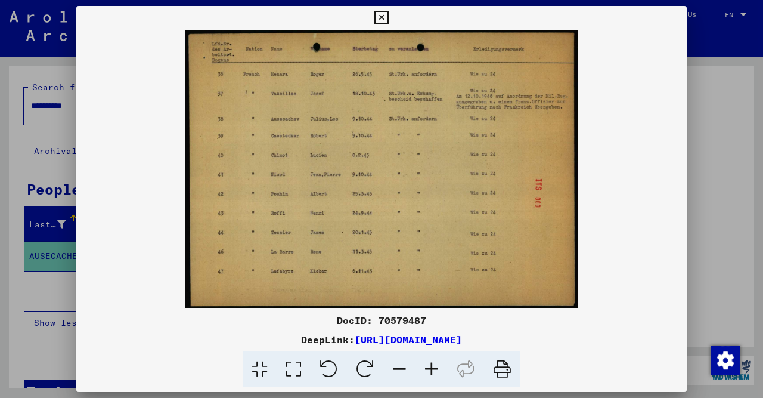
copy div "DocID: 70579487"
click at [501, 370] on icon at bounding box center [502, 369] width 36 height 36
click at [507, 371] on icon at bounding box center [502, 369] width 36 height 36
click at [462, 342] on link "[URL][DOMAIN_NAME]" at bounding box center [408, 339] width 107 height 12
